Goal: Information Seeking & Learning: Learn about a topic

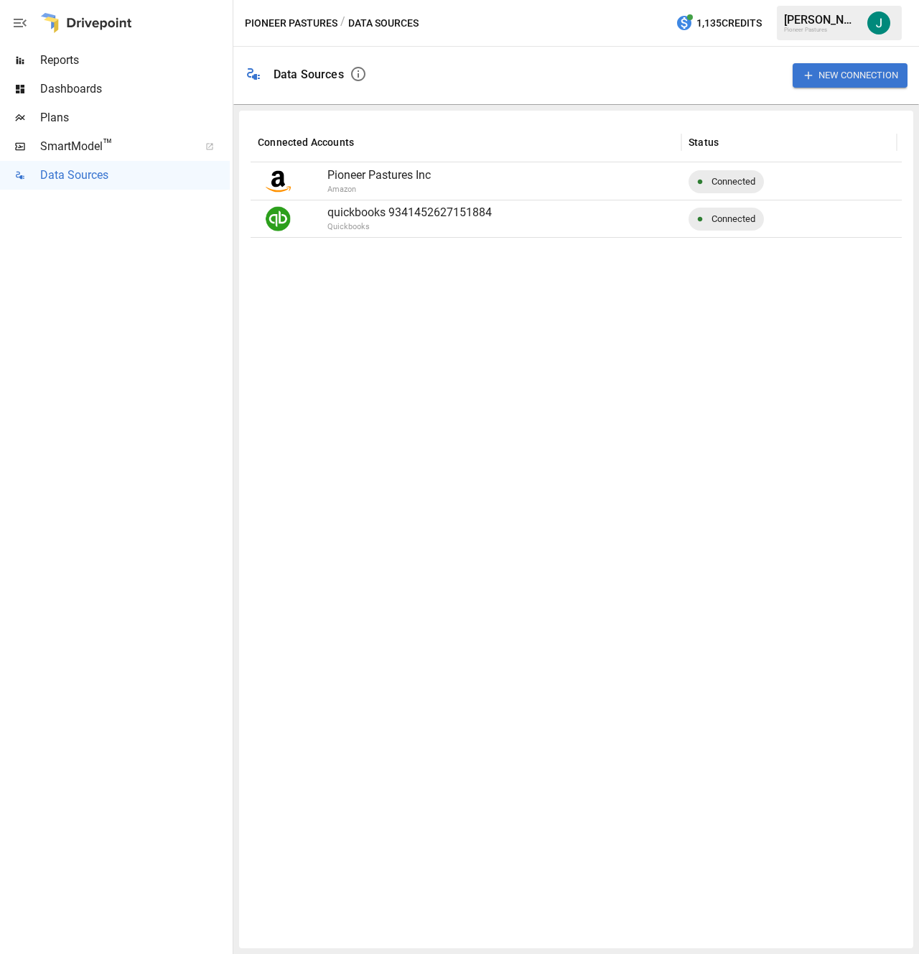
click at [102, 82] on span "Dashboards" at bounding box center [135, 88] width 190 height 17
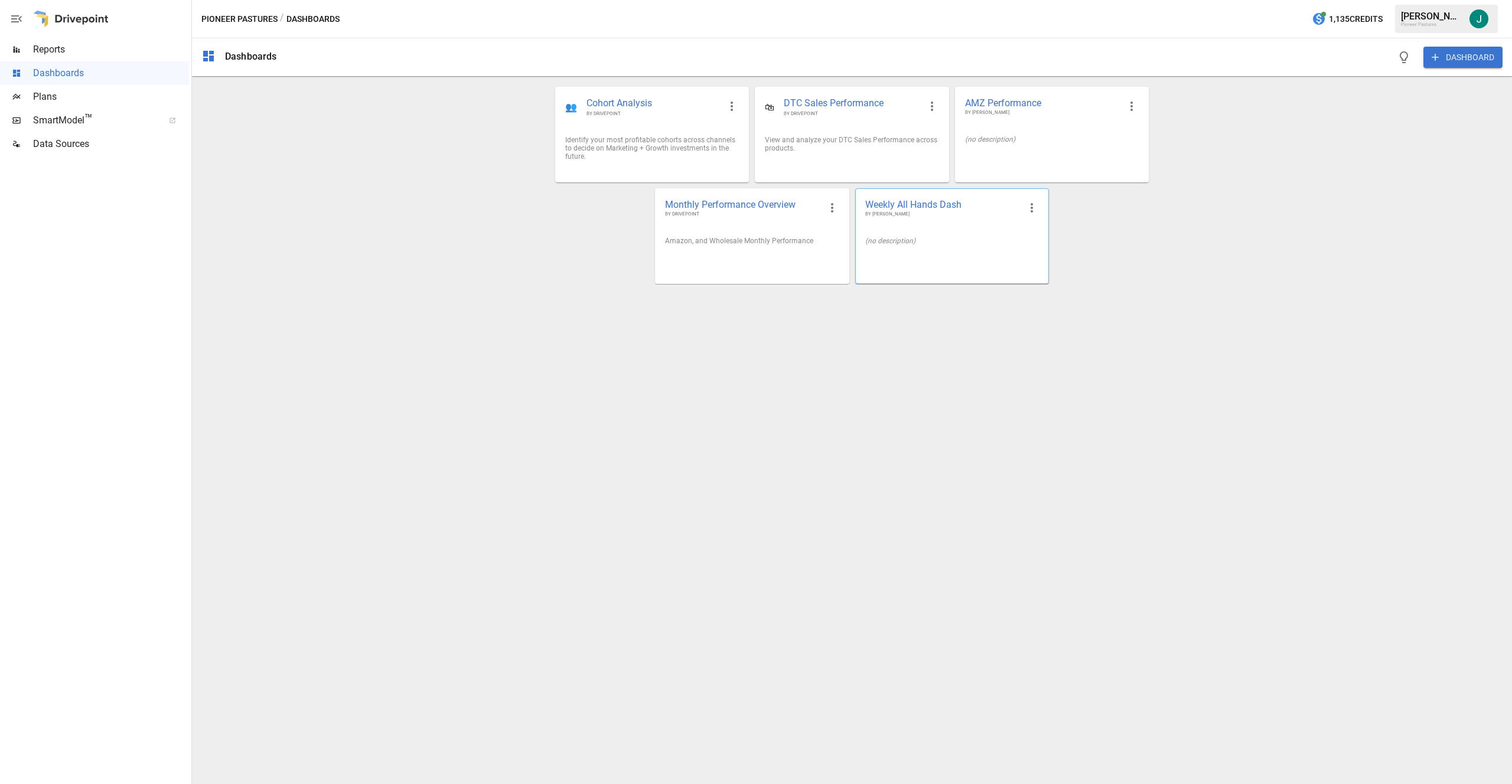
click at [756, 211] on span "BY [PERSON_NAME]" at bounding box center [942, 214] width 155 height 7
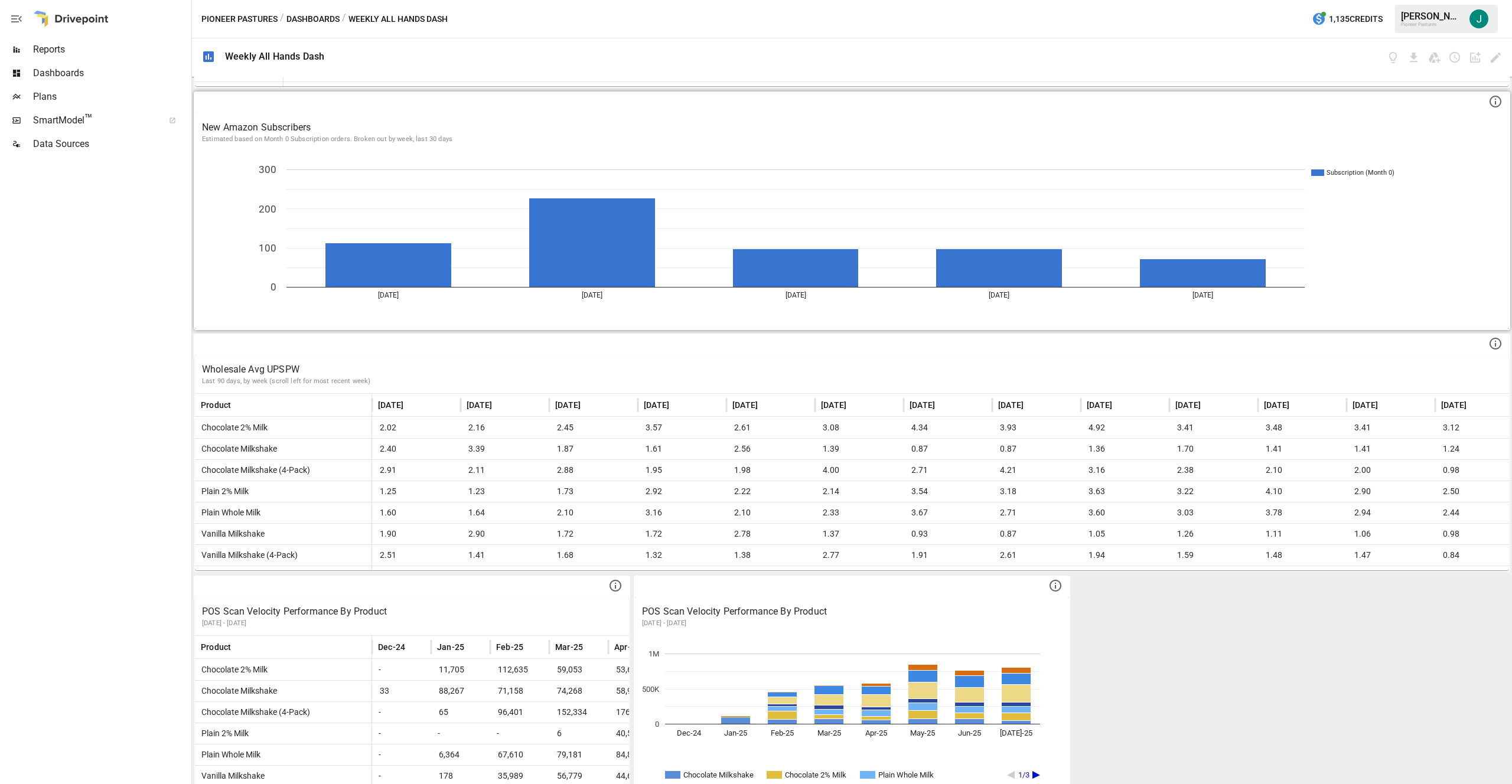
scroll to position [745, 0]
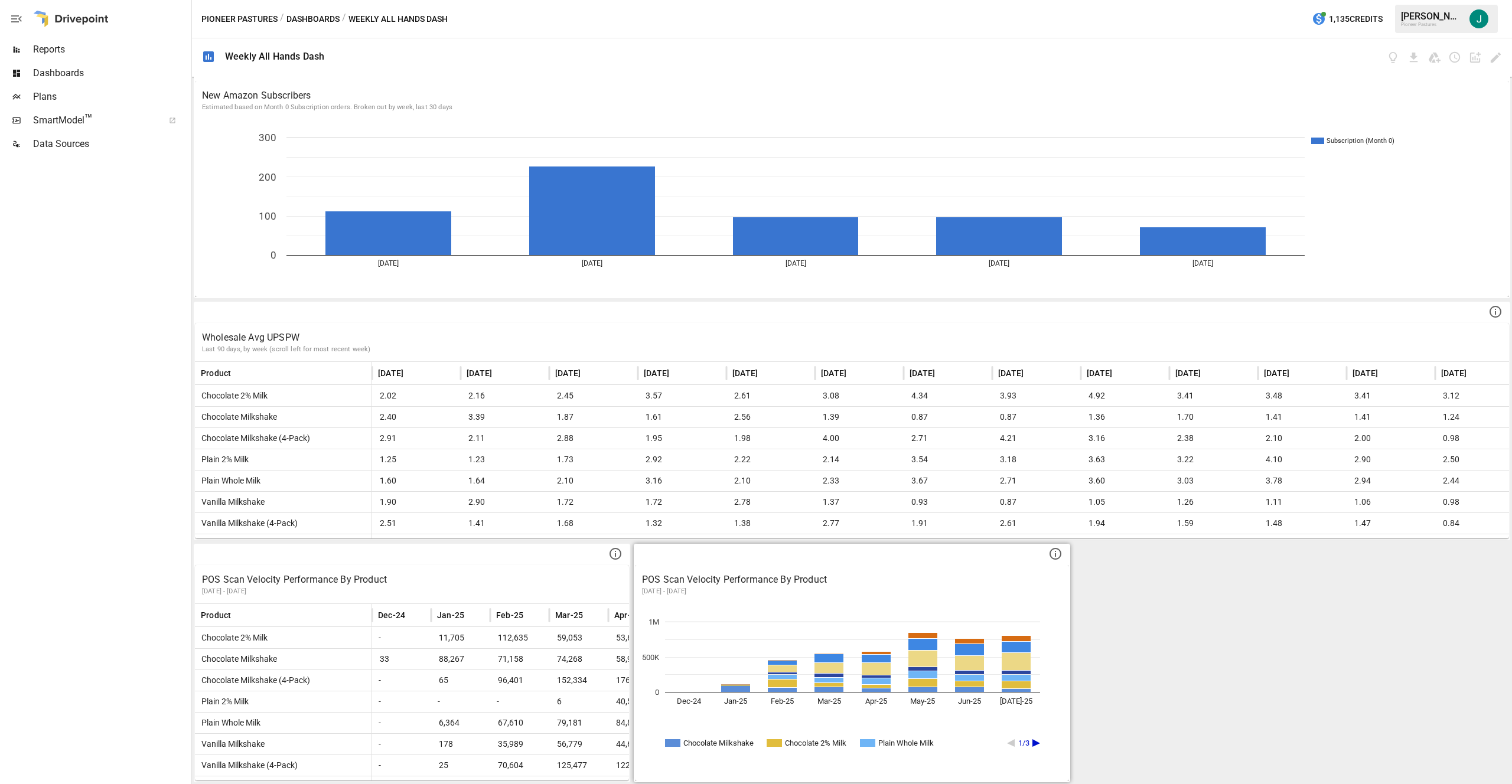
click at [756, 739] on icon "Chocolate Milkshake Chocolate 2% Milk Plain Whole Milk 1/3 Dec-24 Jan-25 Feb-25…" at bounding box center [850, 692] width 431 height 177
click at [756, 744] on icon "A chart." at bounding box center [1035, 742] width 7 height 7
click at [756, 741] on icon "A chart." at bounding box center [1035, 742] width 7 height 7
click at [756, 744] on icon "A chart." at bounding box center [1010, 742] width 7 height 7
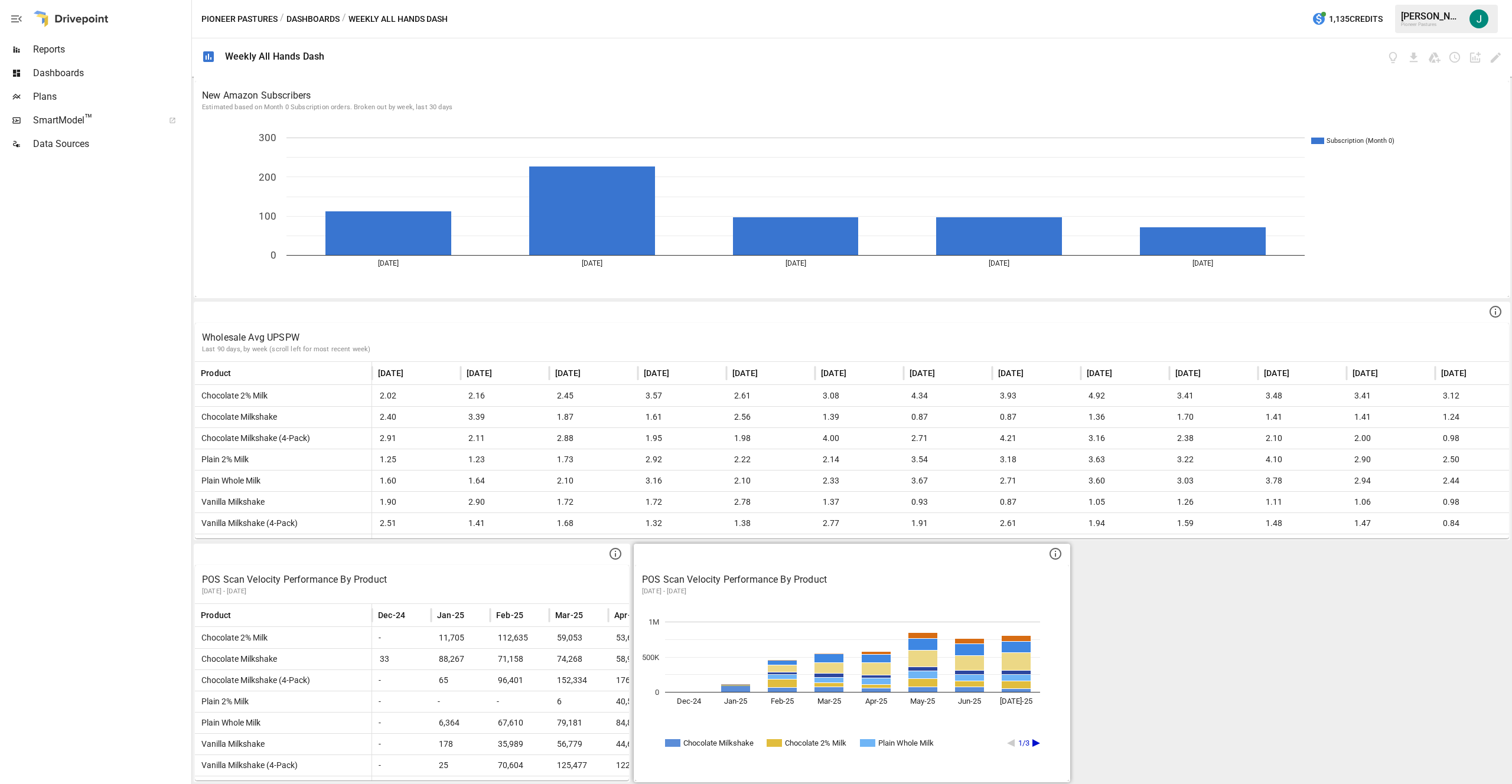
click at [756, 582] on p "POS Scan Velocity Performance By Product" at bounding box center [852, 579] width 420 height 14
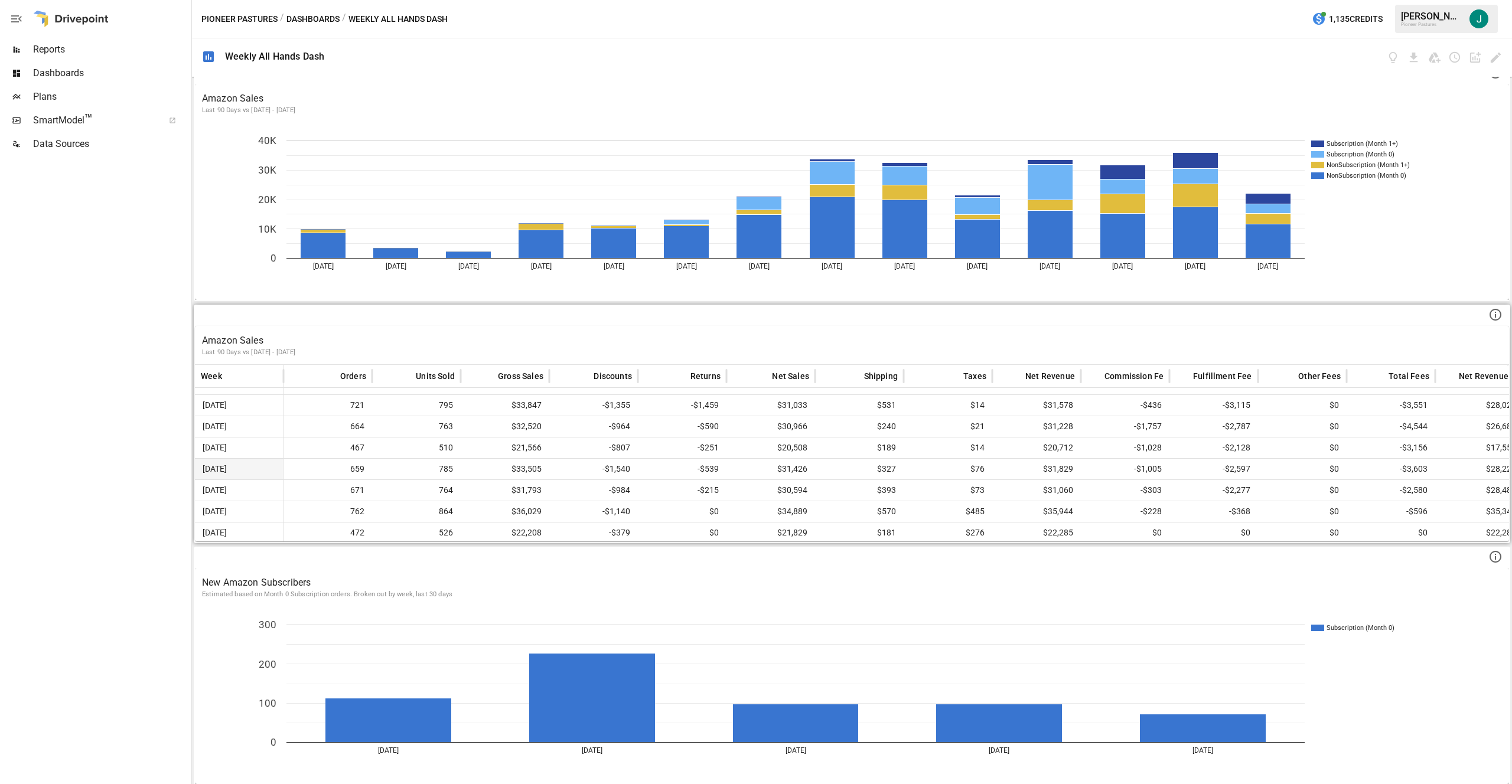
scroll to position [153, 0]
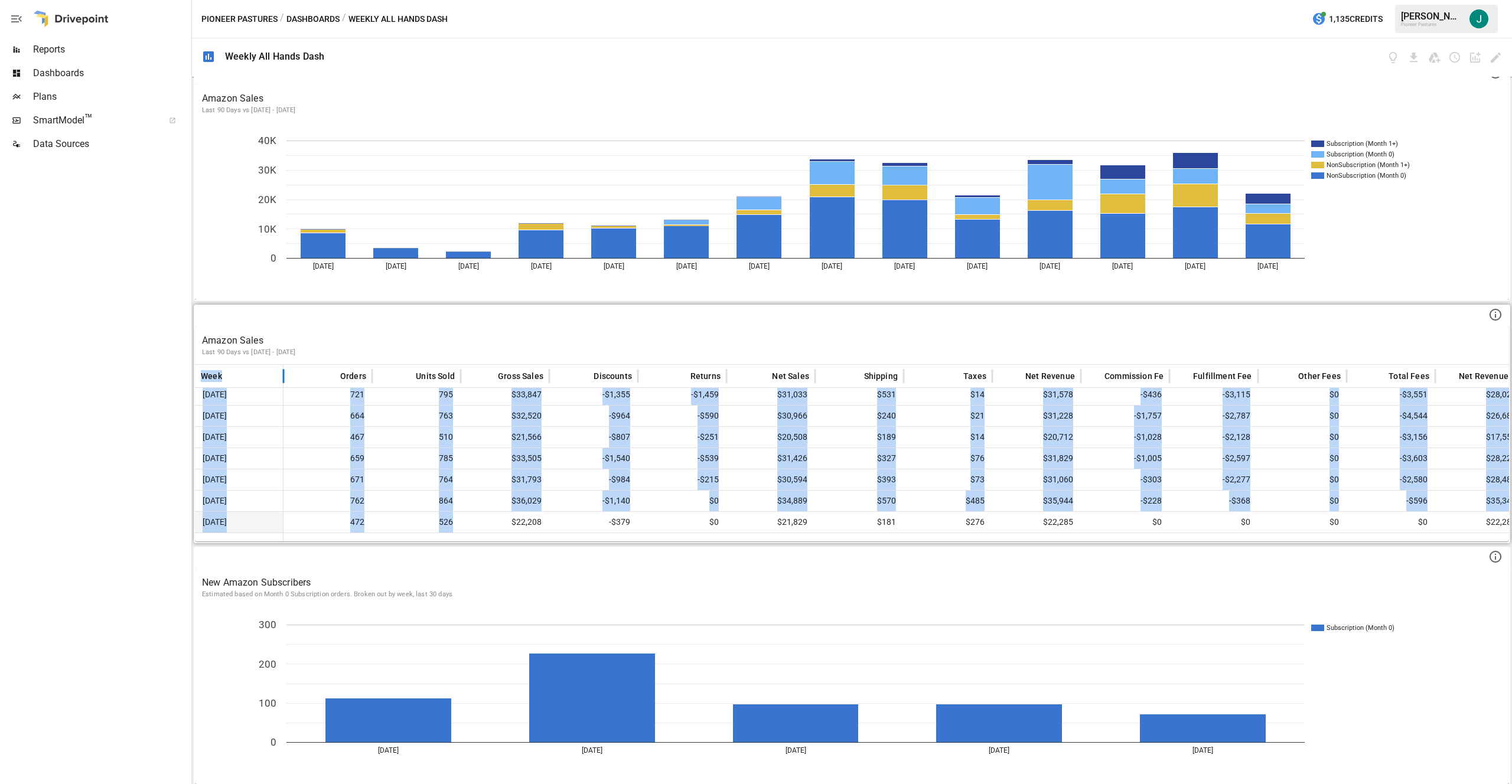
drag, startPoint x: 209, startPoint y: 377, endPoint x: 454, endPoint y: 524, distance: 285.7
click at [454, 524] on div "Week Orders Units Sold Gross Sales Discounts Returns Net Sales Shipping Taxes N…" at bounding box center [852, 453] width 1314 height 177
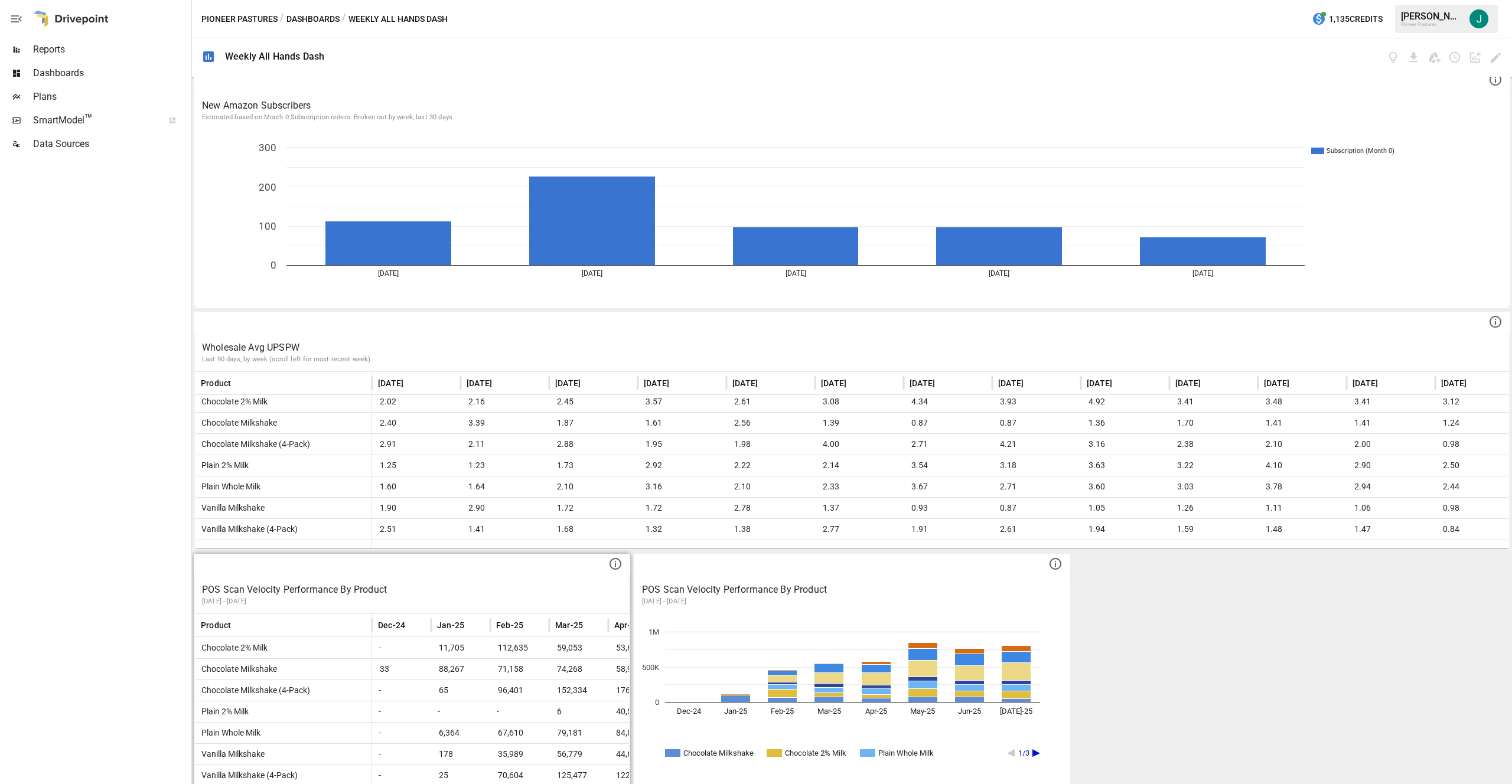
scroll to position [745, 0]
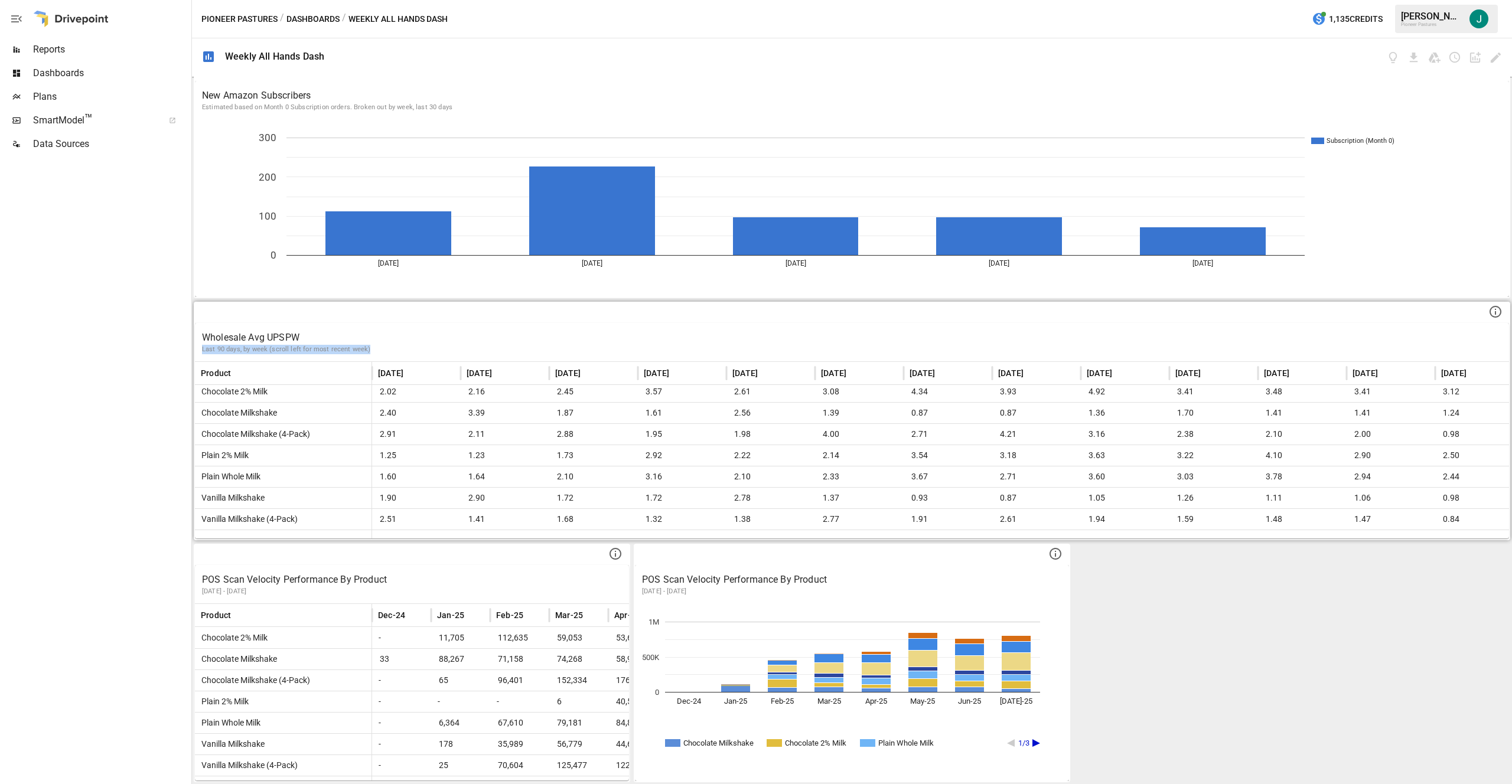
drag, startPoint x: 1371, startPoint y: 351, endPoint x: 1013, endPoint y: 334, distance: 358.4
click at [756, 334] on div "Wholesale Avg UPSPW Last 90 days, by week (scroll left for most recent week)" at bounding box center [852, 342] width 1300 height 24
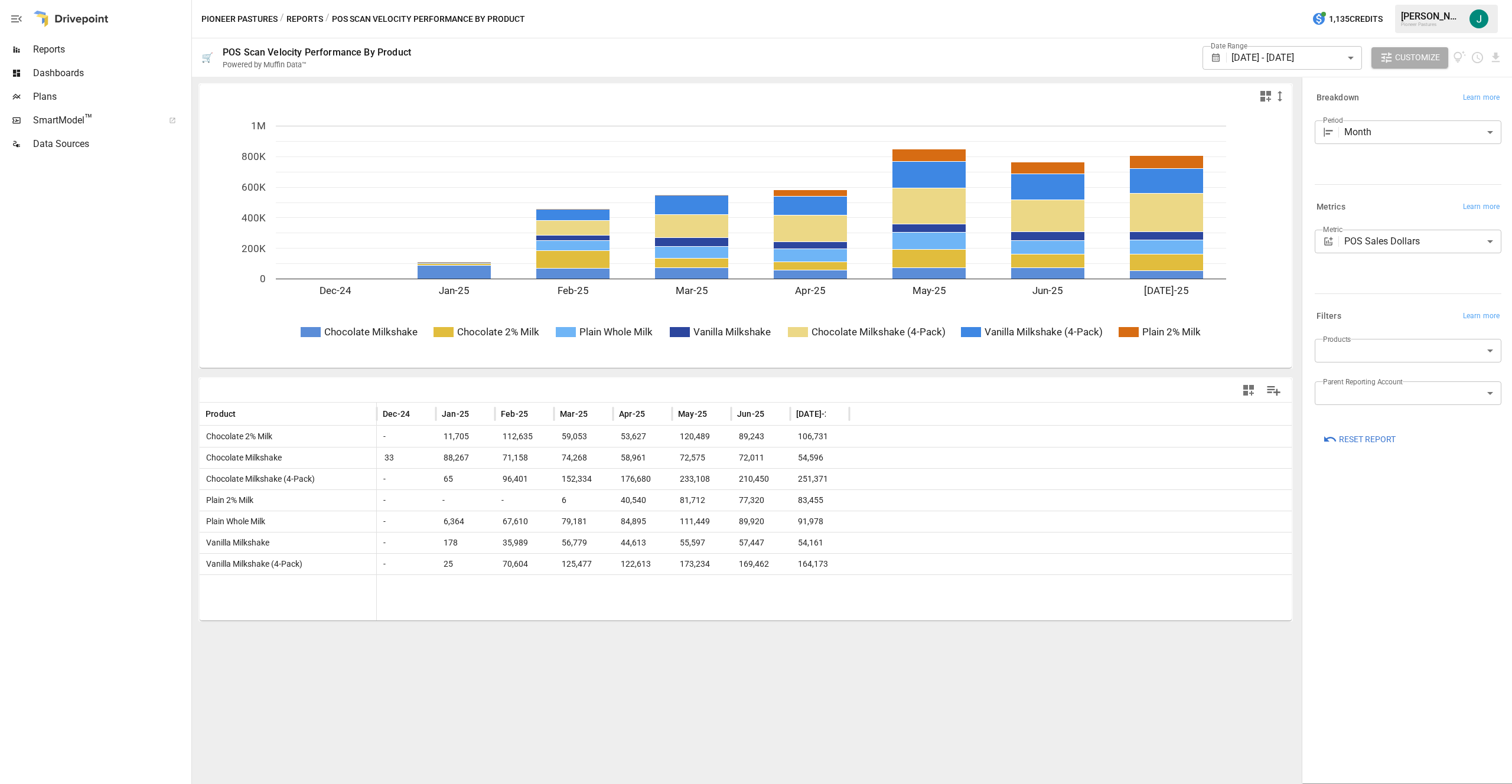
click at [756, 0] on body "Reports Dashboards Plans SmartModel ™ Data Sources Pioneer Pastures / Reports /…" at bounding box center [756, 0] width 1512 height 0
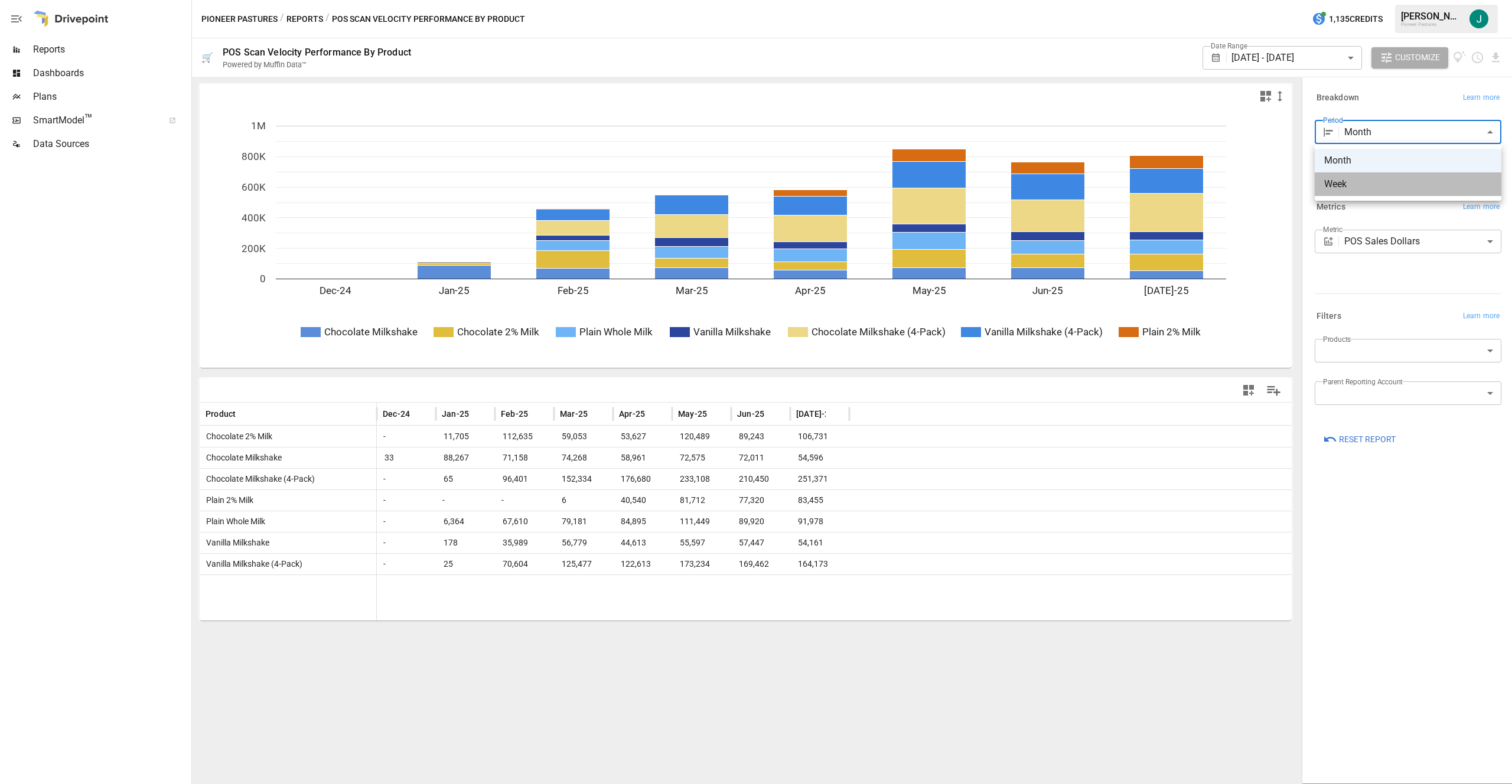
click at [756, 193] on li "Week" at bounding box center [1408, 184] width 187 height 24
type input "****"
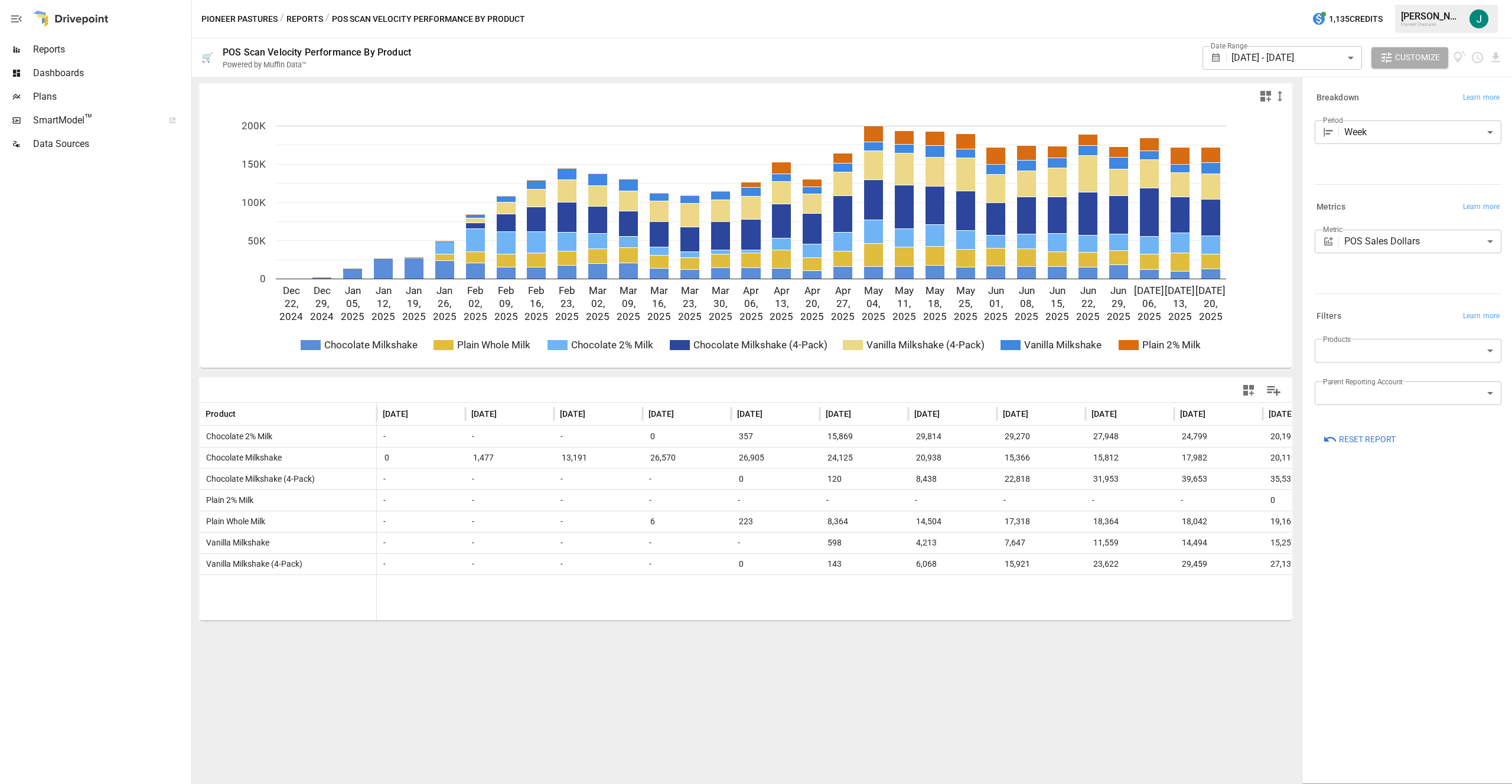
click at [302, 20] on button "Reports" at bounding box center [304, 19] width 37 height 15
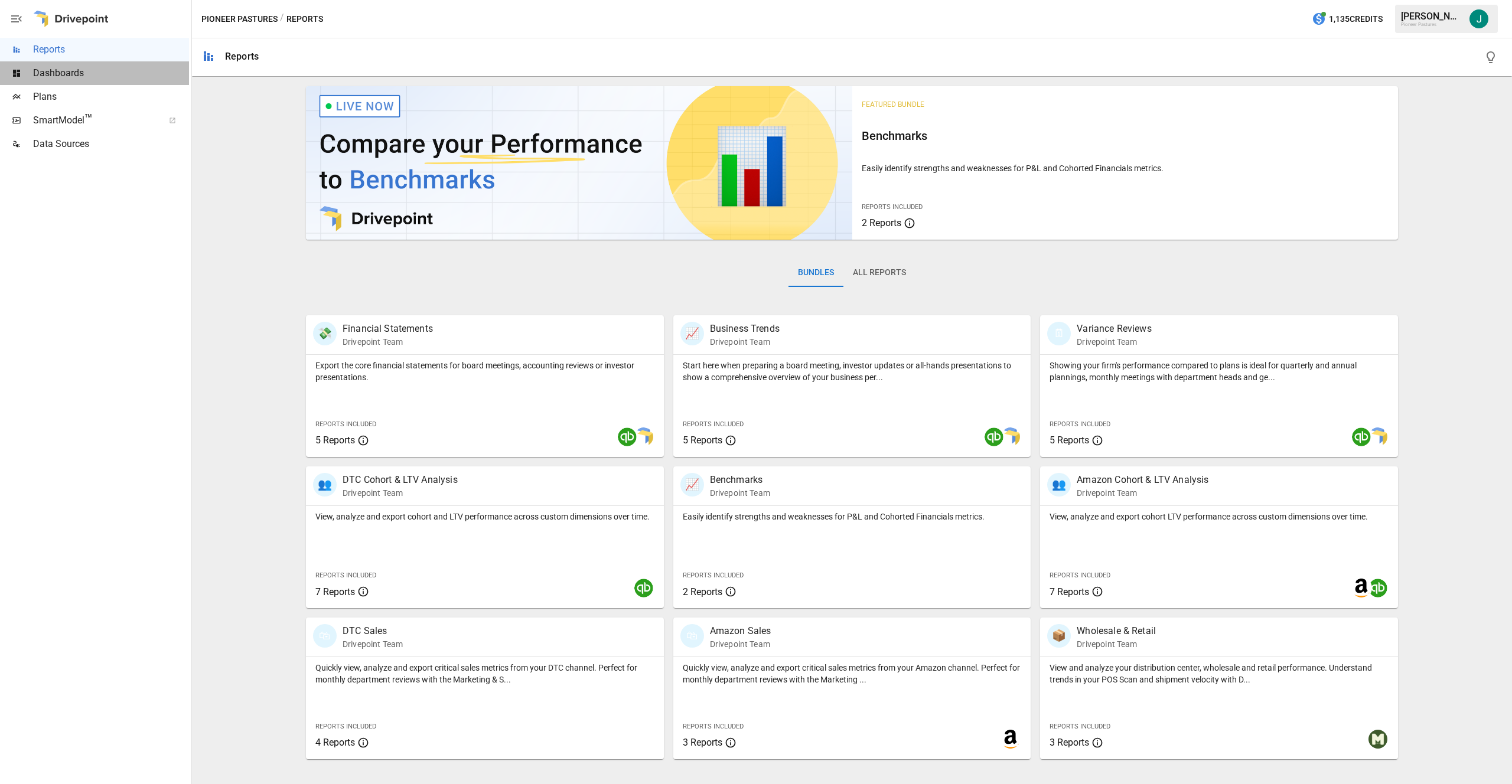
click at [54, 71] on span "Dashboards" at bounding box center [111, 72] width 156 height 14
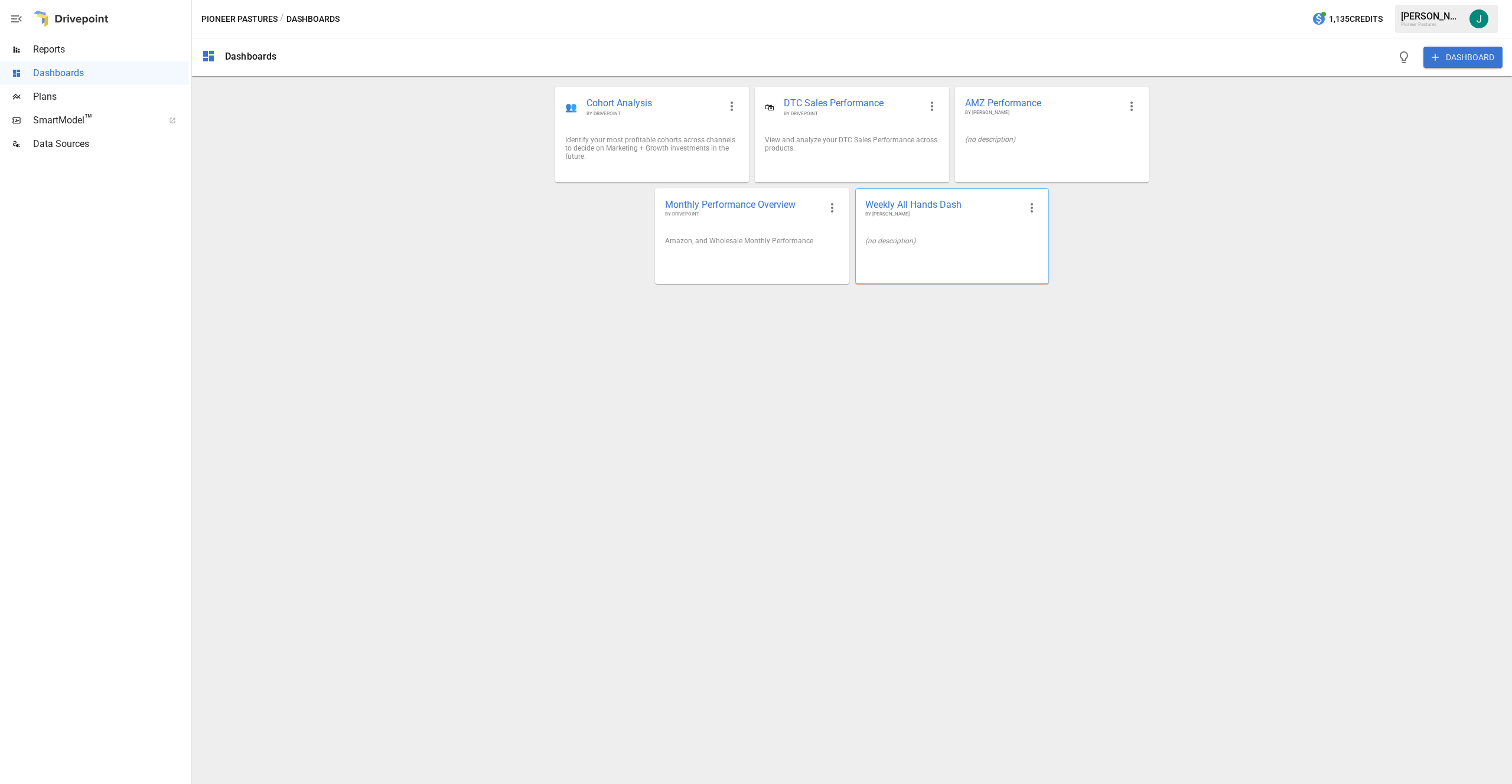
click at [756, 218] on span "BY [PERSON_NAME]" at bounding box center [942, 214] width 155 height 7
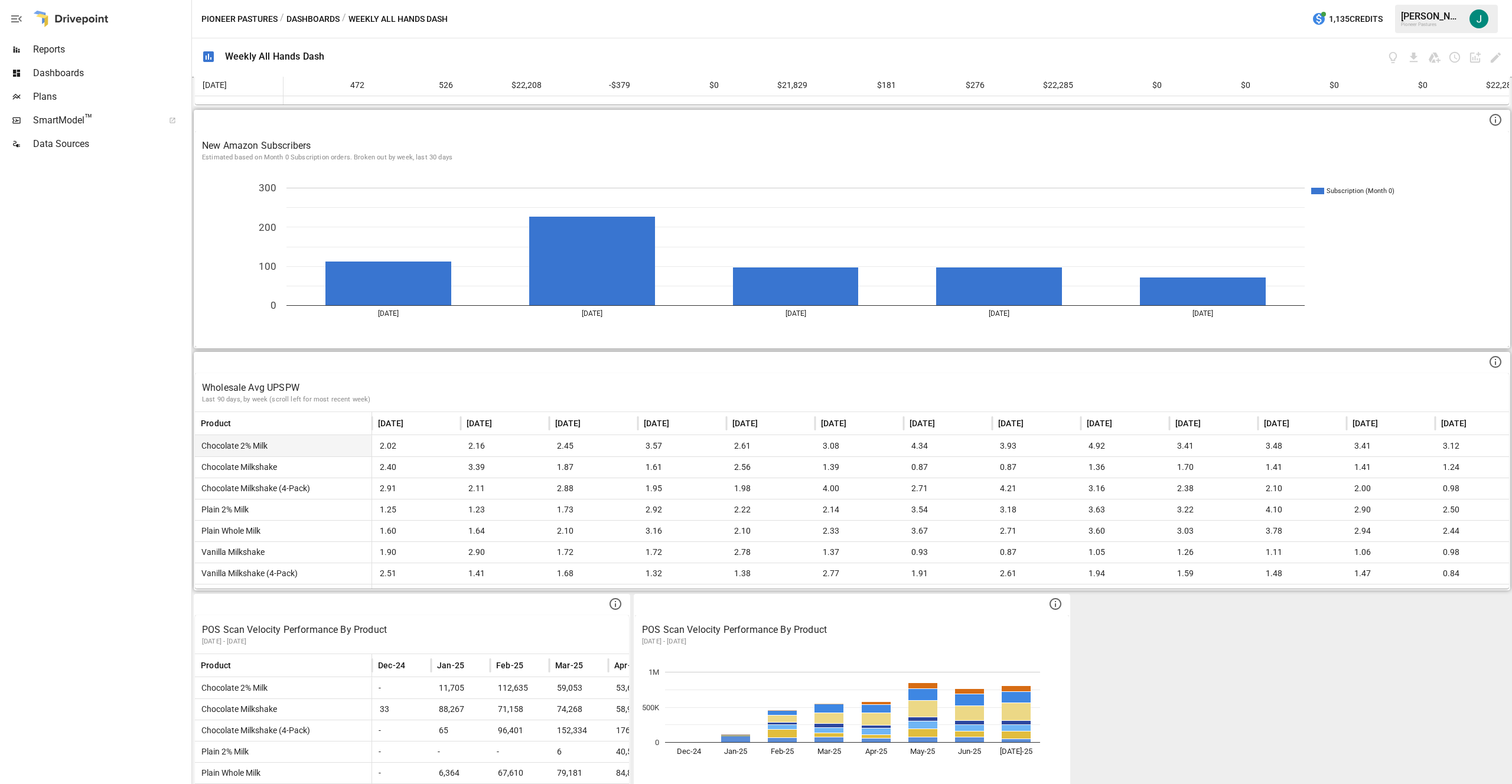
scroll to position [646, 0]
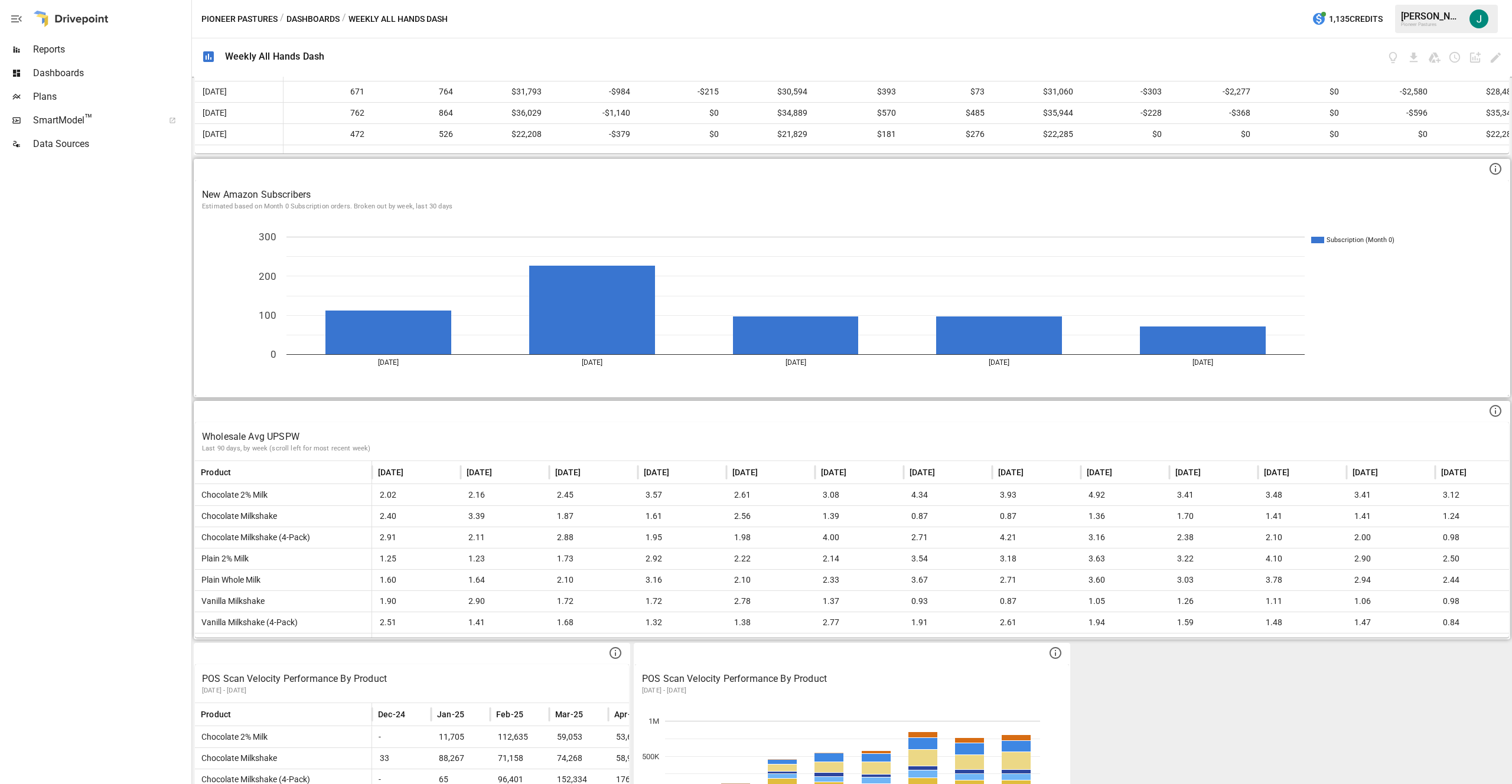
click at [756, 431] on p "Wholesale Avg UPSPW" at bounding box center [852, 436] width 1300 height 14
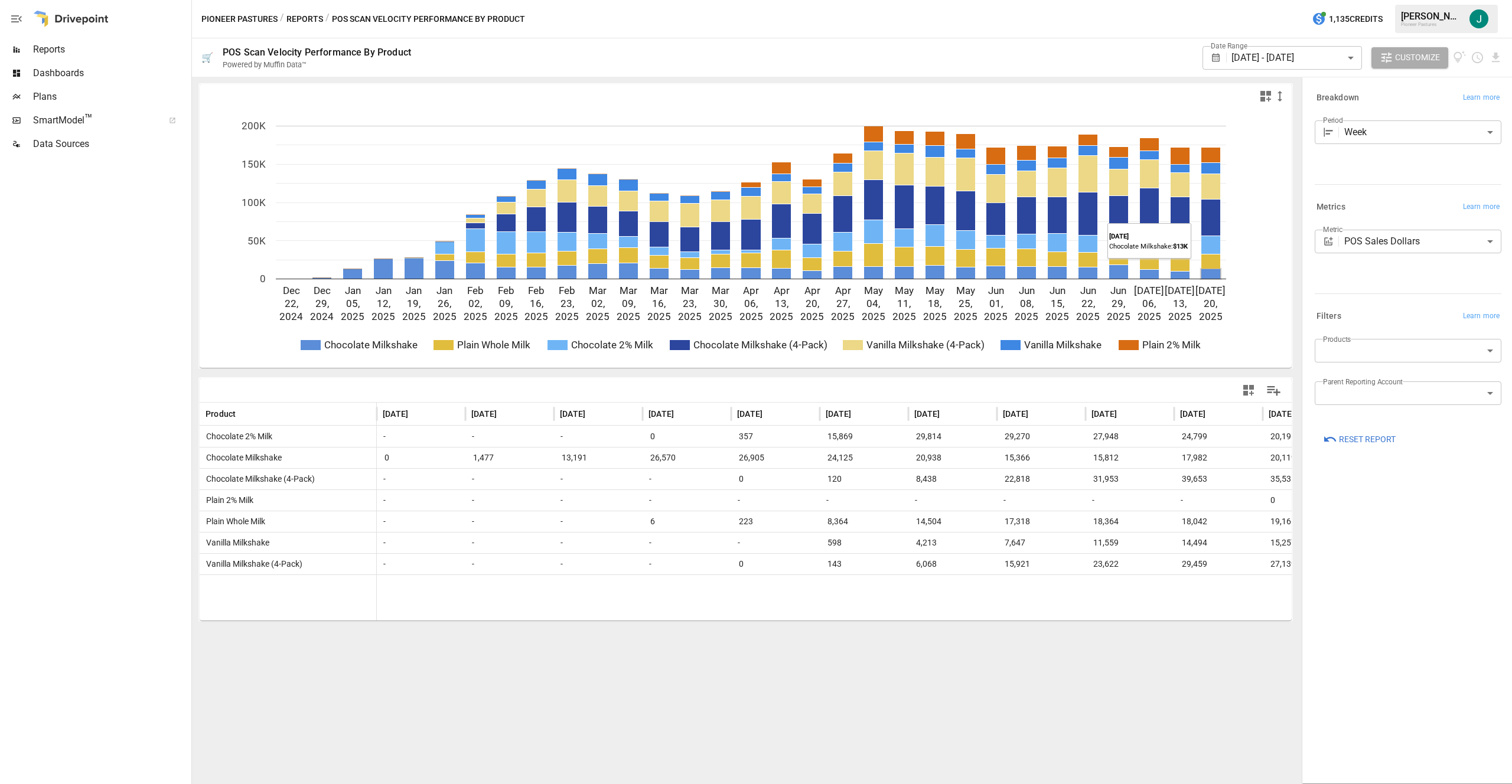
click at [756, 388] on div at bounding box center [1016, 390] width 542 height 26
